Goal: Task Accomplishment & Management: Complete application form

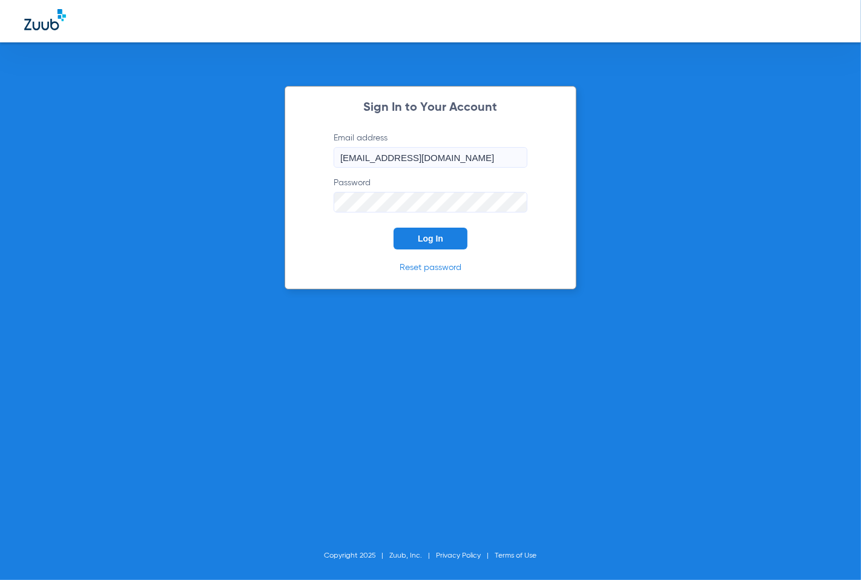
click at [443, 239] on span "Log In" at bounding box center [430, 239] width 25 height 10
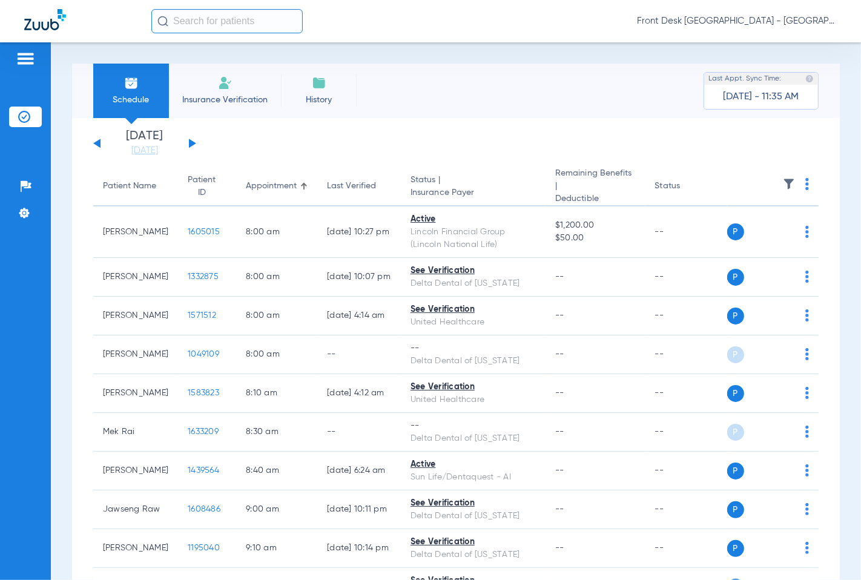
click at [248, 103] on span "Insurance Verification" at bounding box center [225, 100] width 94 height 12
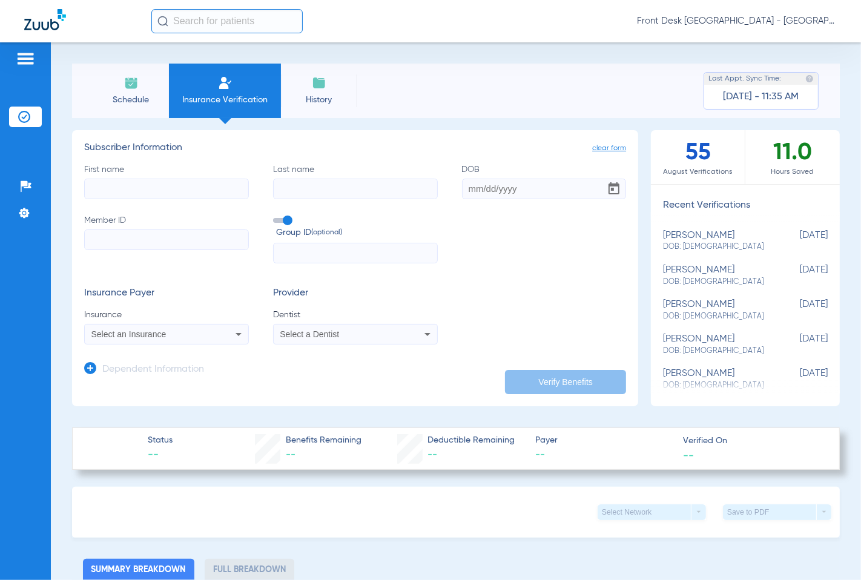
click at [233, 191] on input "First name" at bounding box center [166, 189] width 165 height 21
type input "[PERSON_NAME]"
click at [464, 190] on input "DOB Required" at bounding box center [544, 189] width 165 height 21
type input "[DATE]"
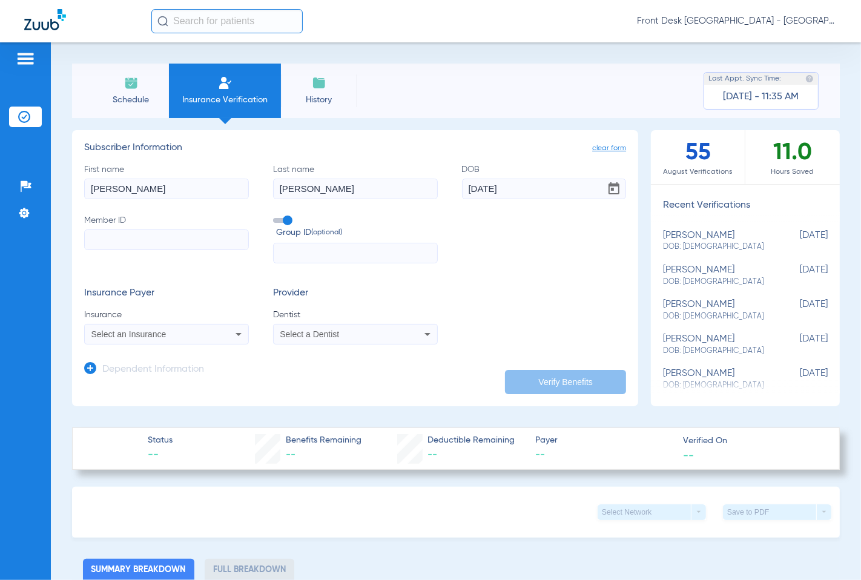
click at [492, 233] on div "First name [PERSON_NAME] Last name [PERSON_NAME] DOB [DEMOGRAPHIC_DATA] Member …" at bounding box center [355, 213] width 542 height 101
click at [135, 240] on input "Member ID" at bounding box center [166, 239] width 165 height 21
type input "H92130666"
click at [213, 332] on div "Select an Insurance" at bounding box center [166, 334] width 163 height 15
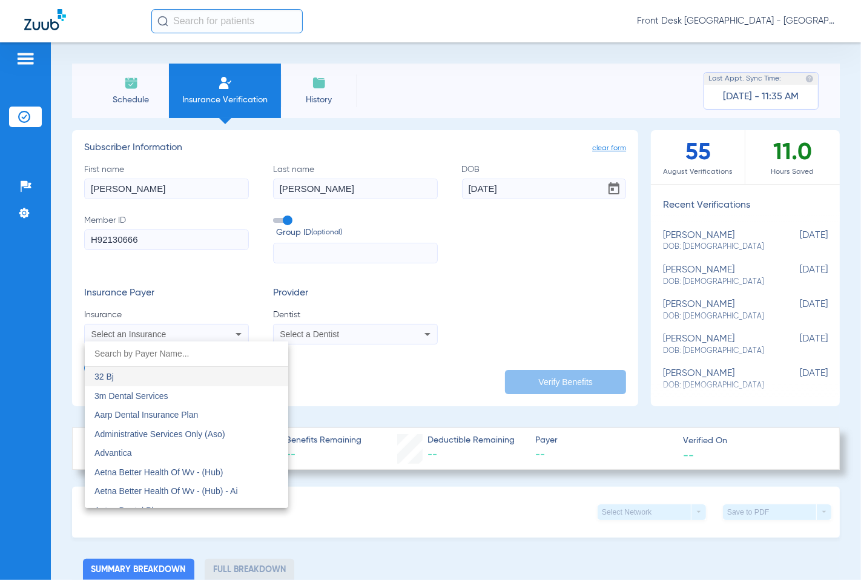
click at [194, 352] on input "dropdown search" at bounding box center [186, 353] width 203 height 25
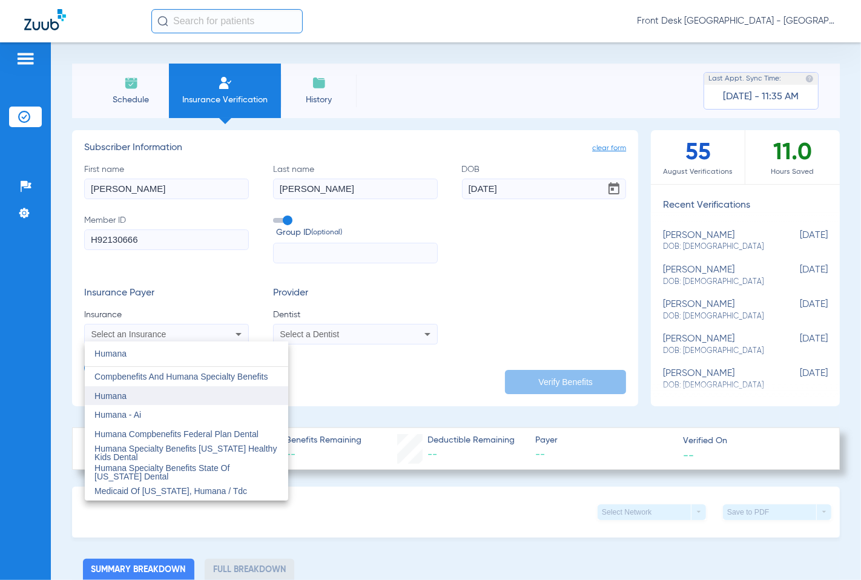
type input "Humana"
click at [184, 398] on mat-option "Humana" at bounding box center [186, 395] width 203 height 19
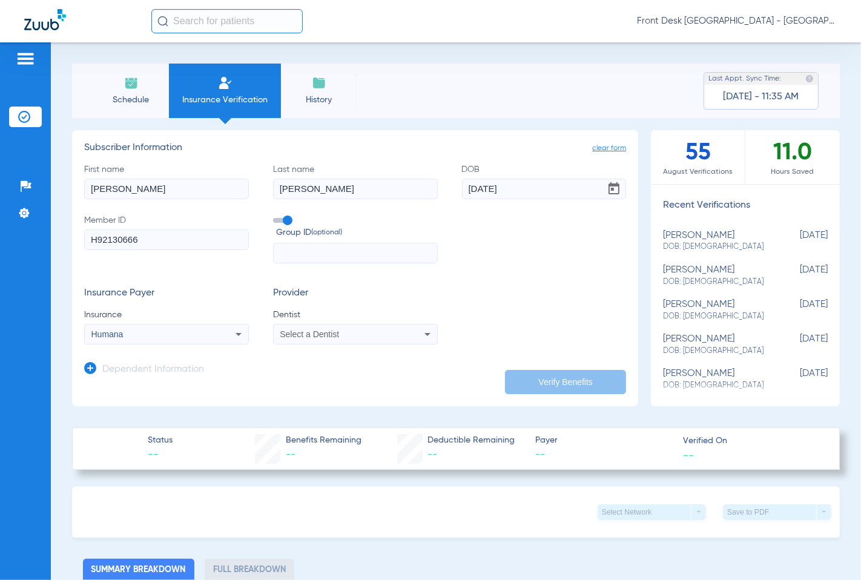
click at [336, 334] on span "Select a Dentist" at bounding box center [309, 334] width 59 height 10
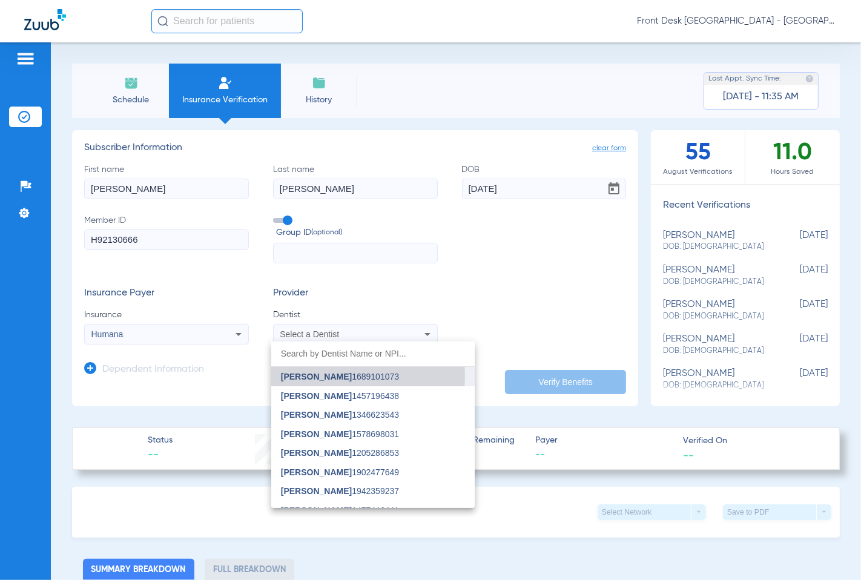
click at [329, 376] on span "[PERSON_NAME] 1689101073" at bounding box center [340, 376] width 118 height 8
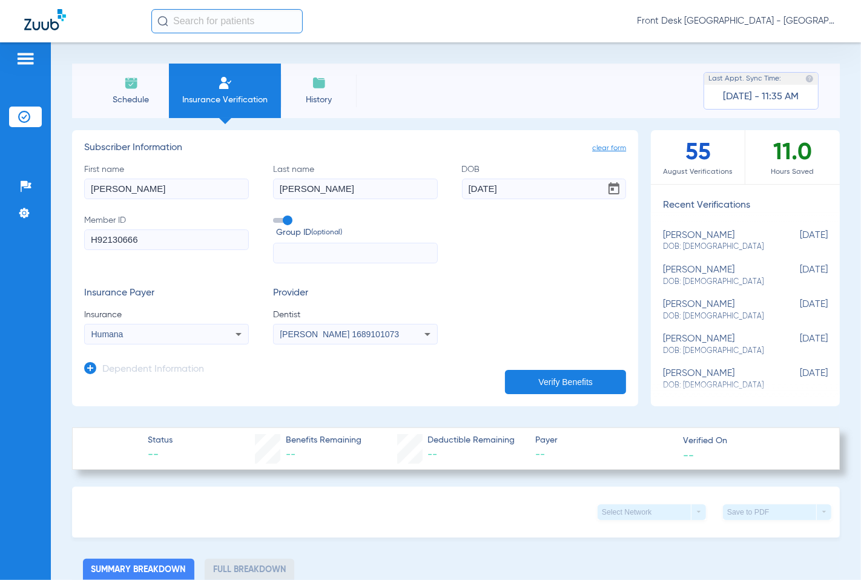
click at [543, 383] on button "Verify Benefits" at bounding box center [565, 382] width 121 height 24
